Goal: Task Accomplishment & Management: Use online tool/utility

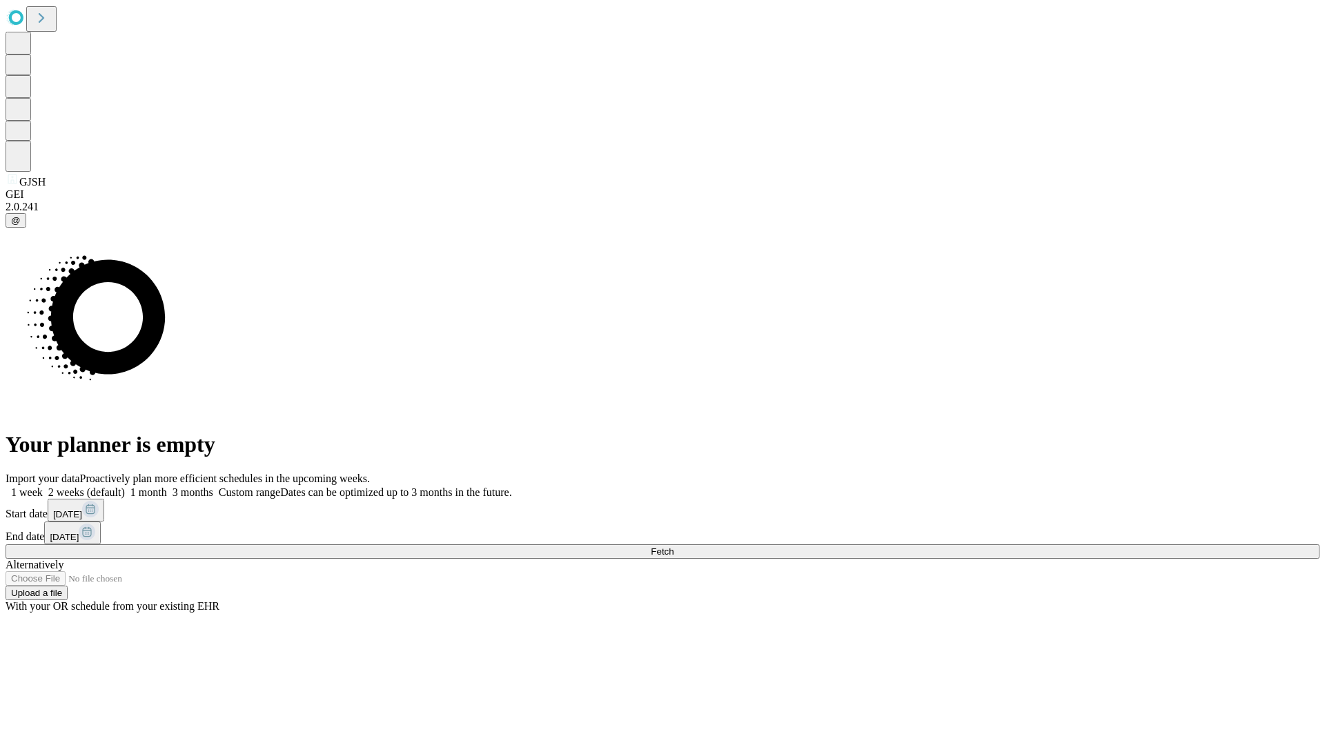
click at [674, 547] on span "Fetch" at bounding box center [662, 552] width 23 height 10
